Goal: Find specific page/section: Find specific page/section

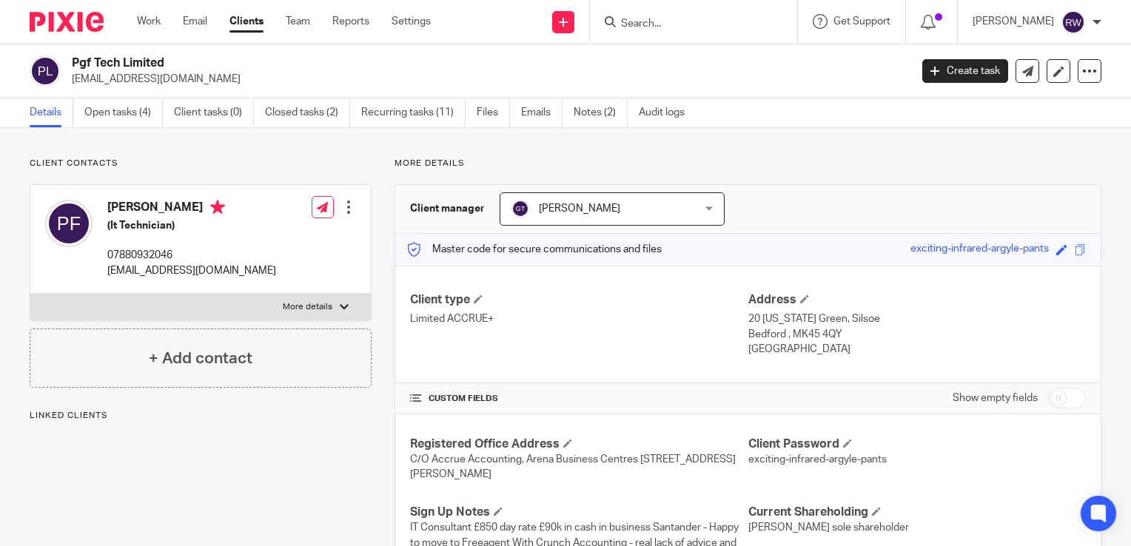
click at [664, 24] on input "Search" at bounding box center [685, 24] width 133 height 13
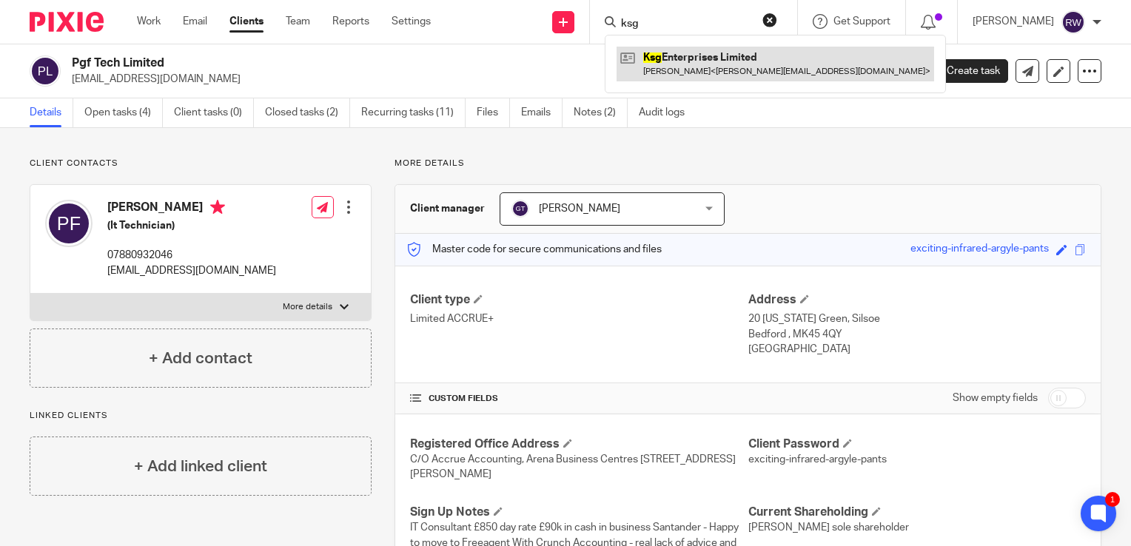
type input "ksg"
click at [682, 52] on link at bounding box center [774, 64] width 317 height 34
